Goal: Task Accomplishment & Management: Complete application form

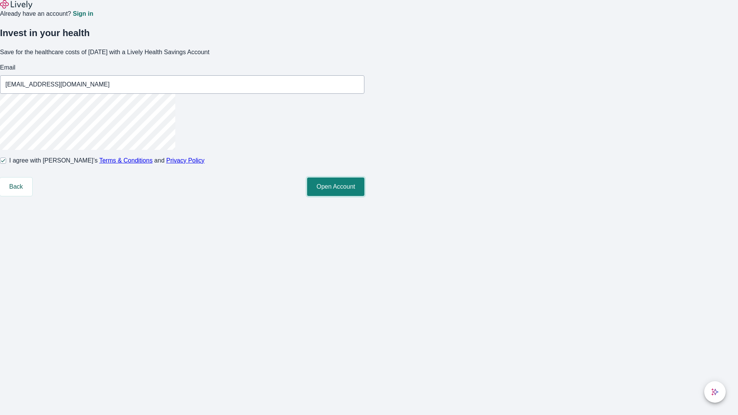
click at [365, 196] on button "Open Account" at bounding box center [335, 187] width 57 height 18
type input "[PERSON_NAME][EMAIL_ADDRESS][DOMAIN_NAME]"
click at [6, 164] on input "I agree with Lively’s Terms & Conditions and Privacy Policy" at bounding box center [3, 161] width 6 height 6
checkbox input "false"
type input "[EMAIL_ADDRESS][DOMAIN_NAME]"
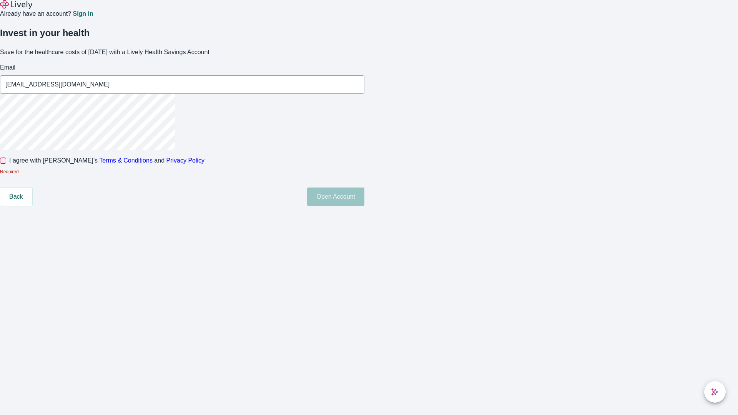
click at [6, 164] on input "I agree with Lively’s Terms & Conditions and Privacy Policy" at bounding box center [3, 161] width 6 height 6
checkbox input "true"
click at [365, 196] on button "Open Account" at bounding box center [335, 187] width 57 height 18
